Goal: Task Accomplishment & Management: Manage account settings

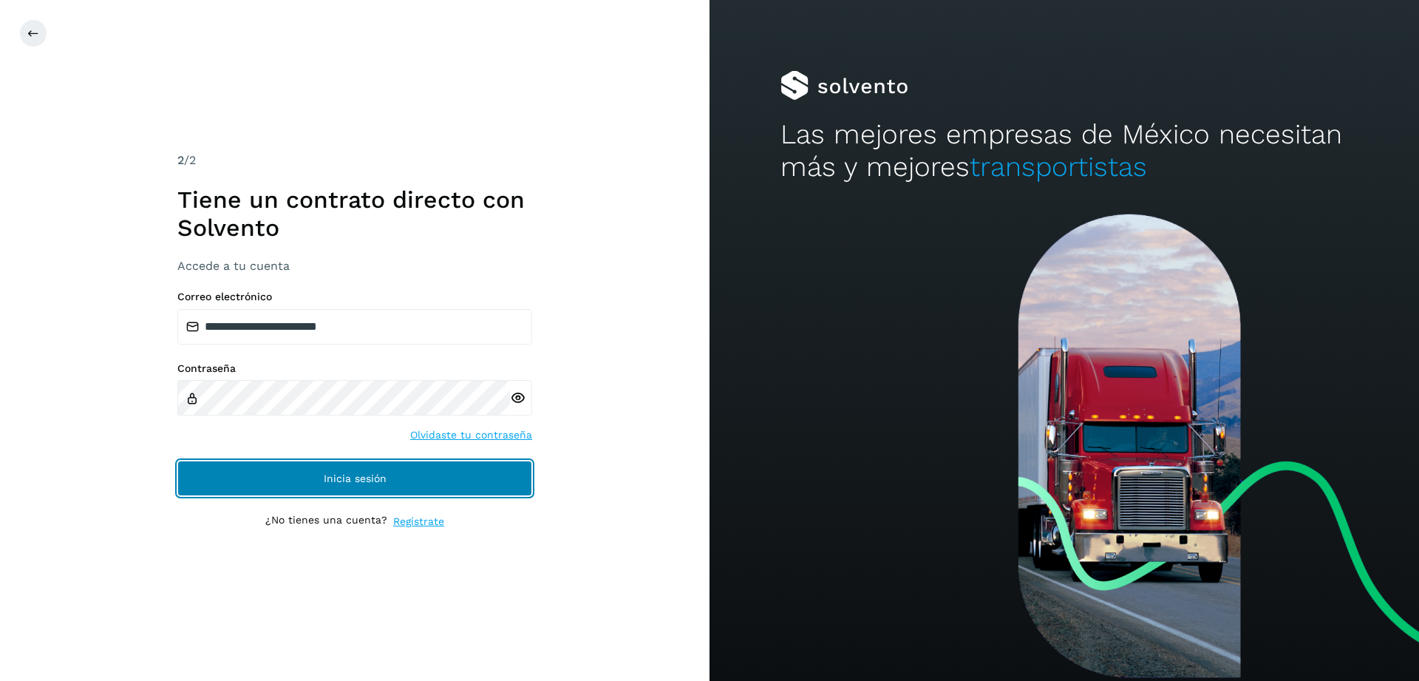
click at [405, 477] on button "Inicia sesión" at bounding box center [354, 477] width 355 height 35
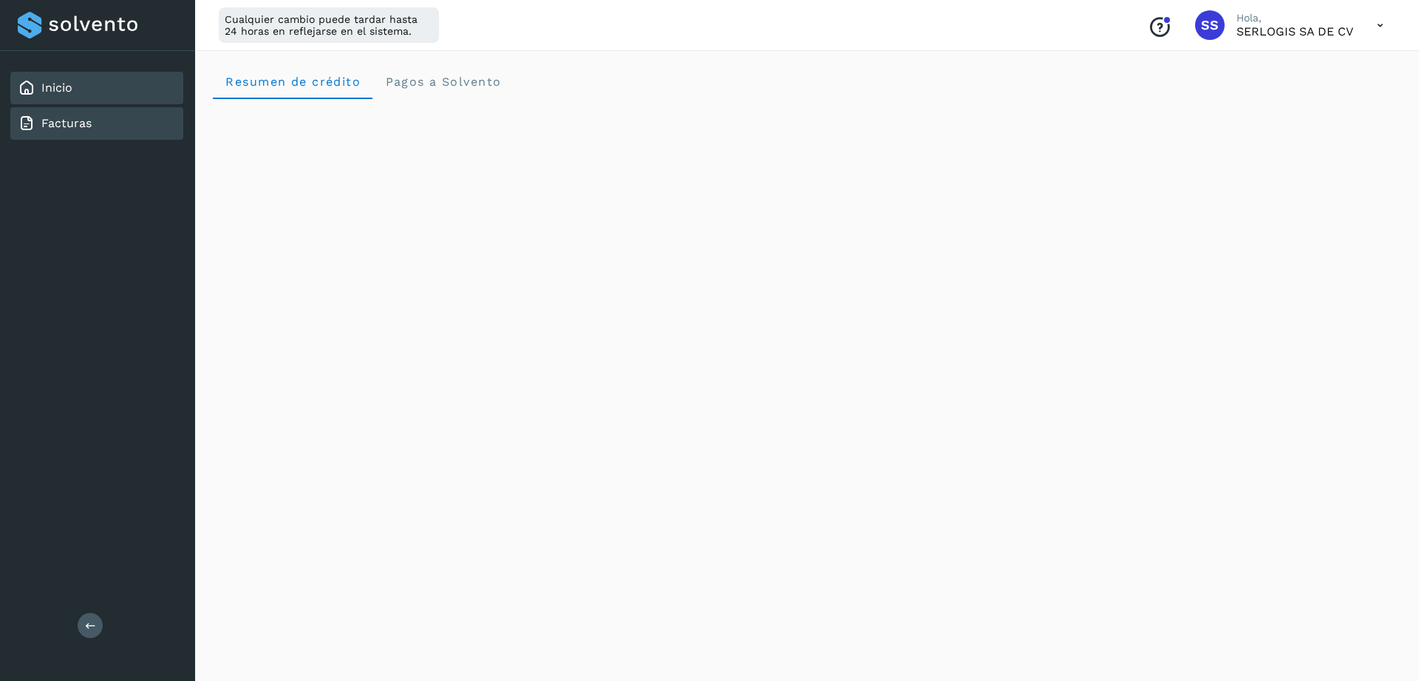
click at [76, 127] on link "Facturas" at bounding box center [66, 123] width 50 height 14
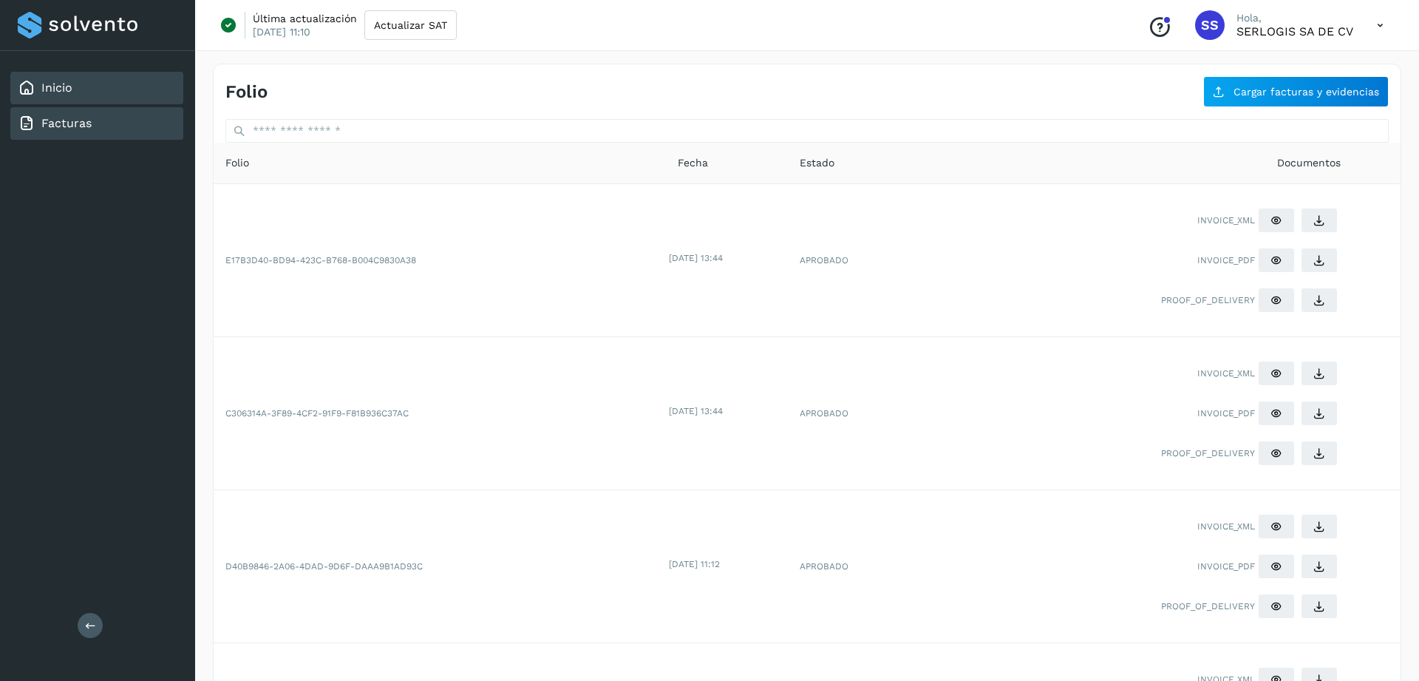
click at [44, 75] on div "Inicio" at bounding box center [96, 88] width 173 height 33
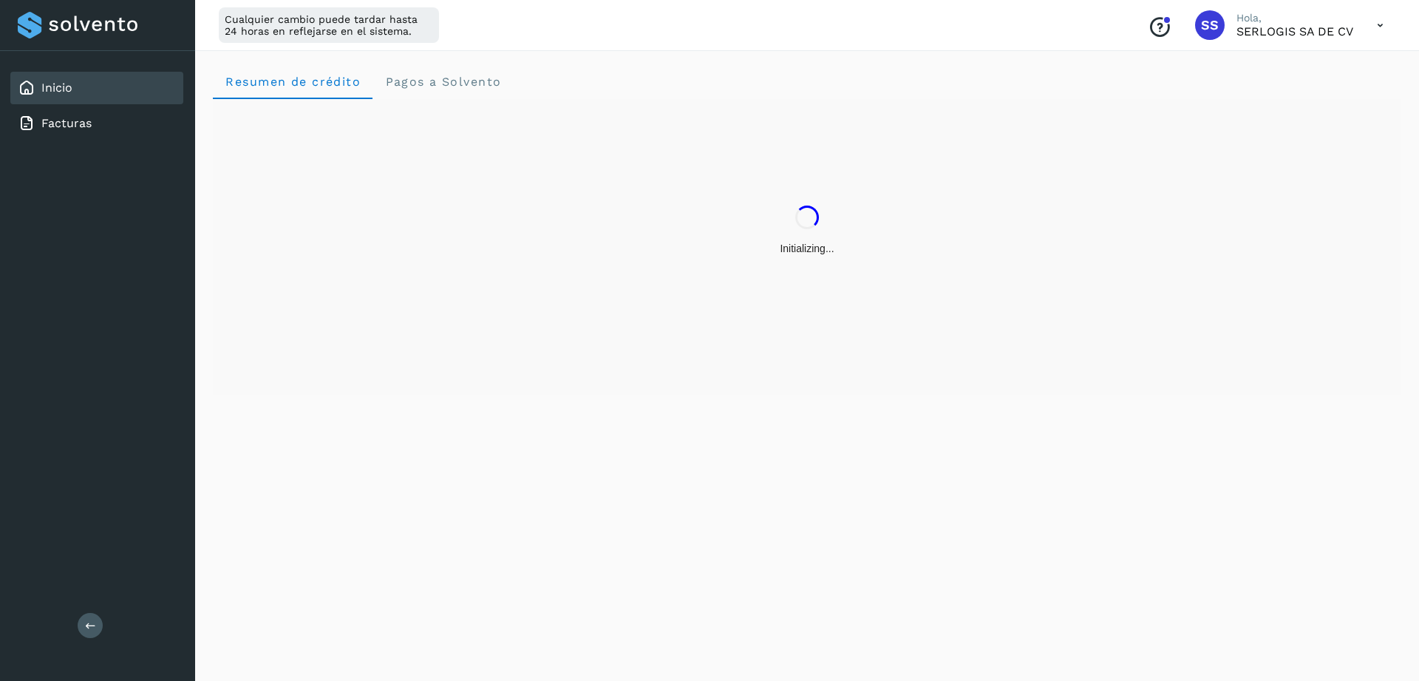
click at [1373, 29] on icon at bounding box center [1380, 25] width 30 height 30
click at [1321, 93] on div "Cerrar sesión" at bounding box center [1307, 95] width 176 height 28
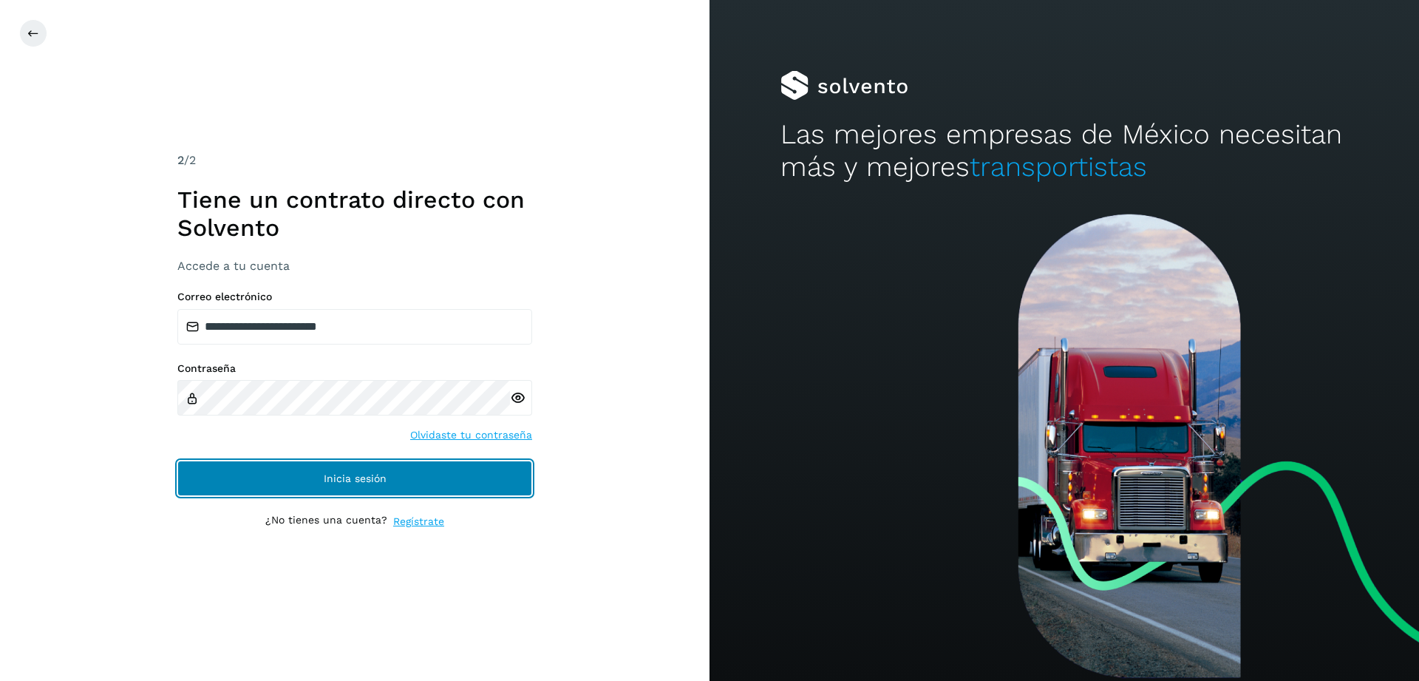
click at [352, 483] on span "Inicia sesión" at bounding box center [355, 478] width 63 height 10
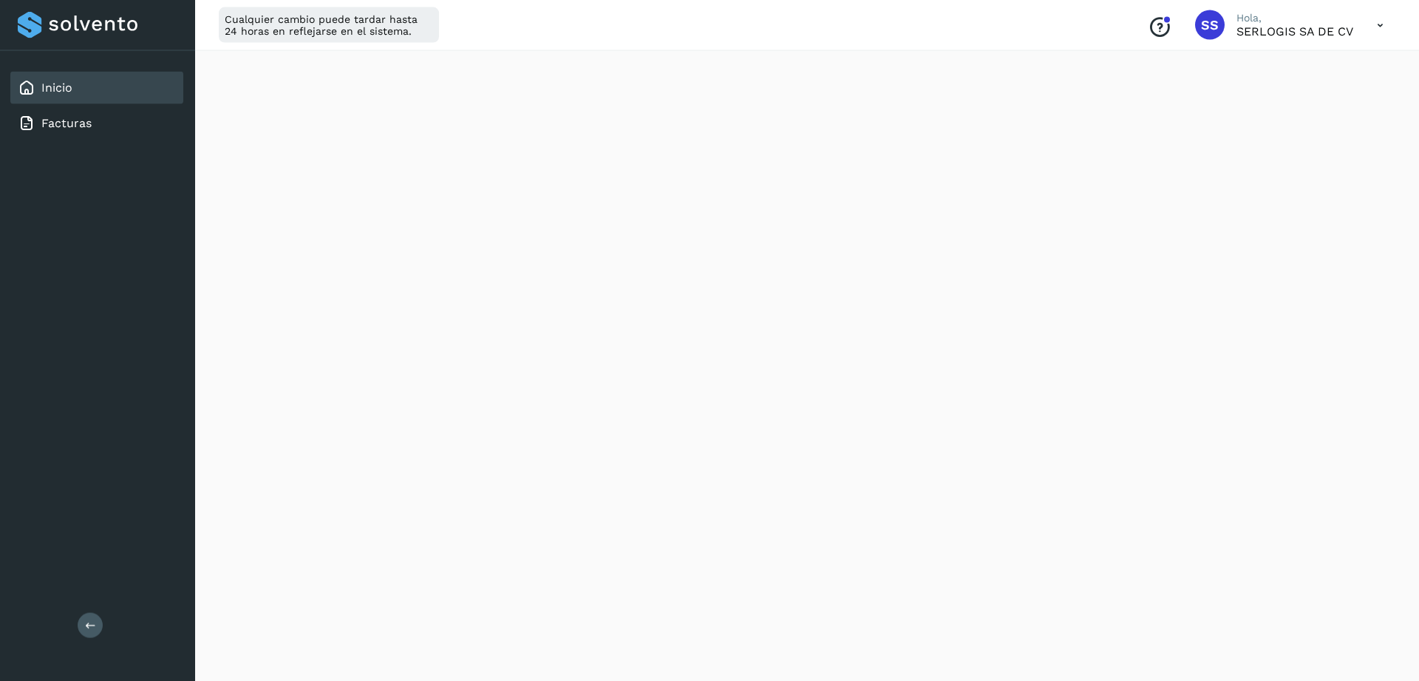
scroll to position [67, 0]
click at [1386, 33] on icon at bounding box center [1380, 25] width 30 height 30
click at [1267, 98] on div "Cerrar sesión" at bounding box center [1307, 95] width 176 height 28
